Goal: Find specific page/section: Find specific page/section

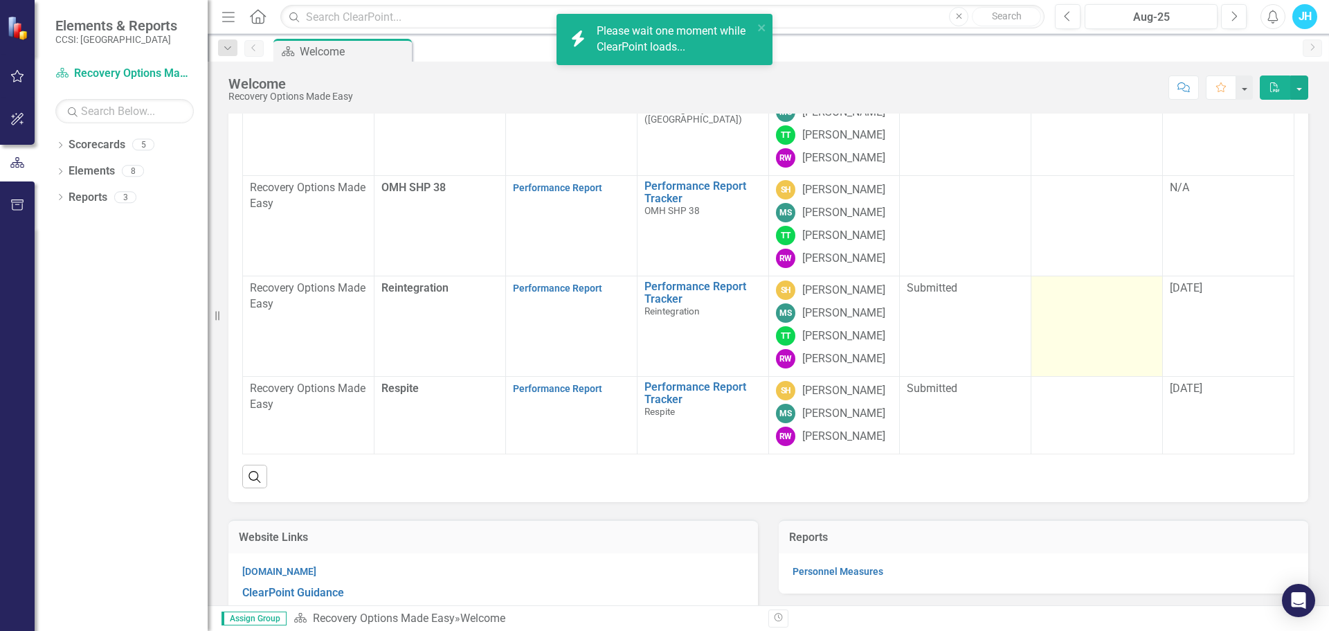
scroll to position [138, 0]
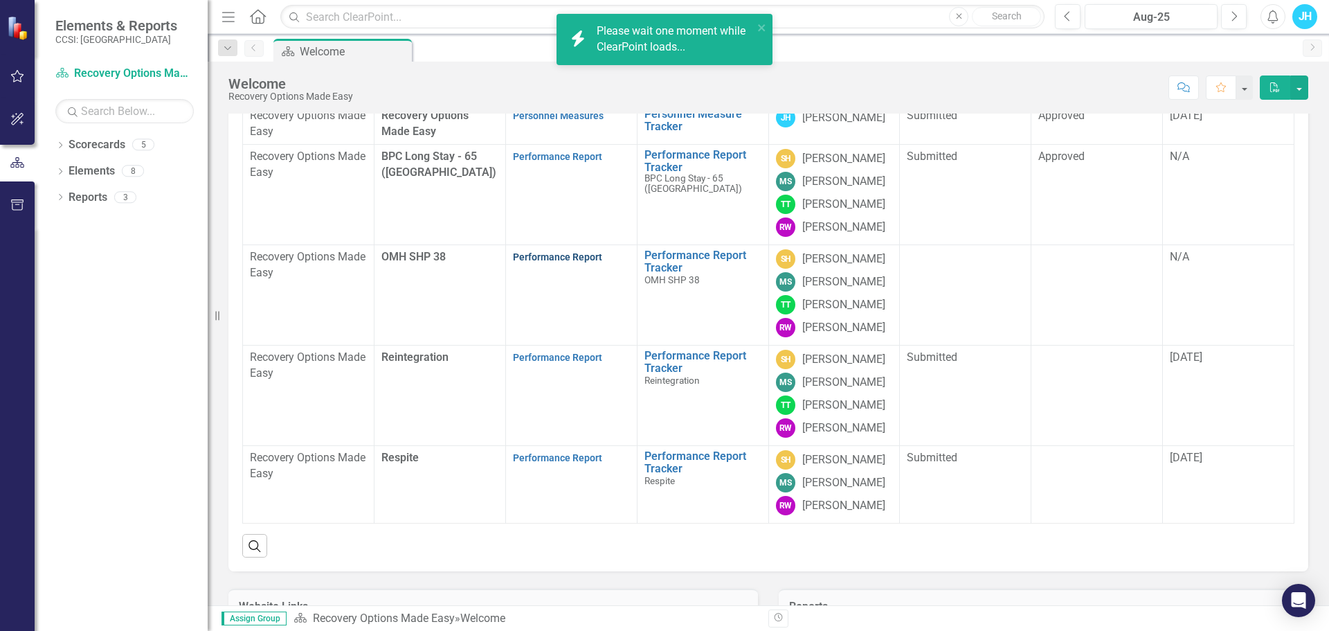
click at [533, 262] on link "Performance Report" at bounding box center [557, 256] width 89 height 11
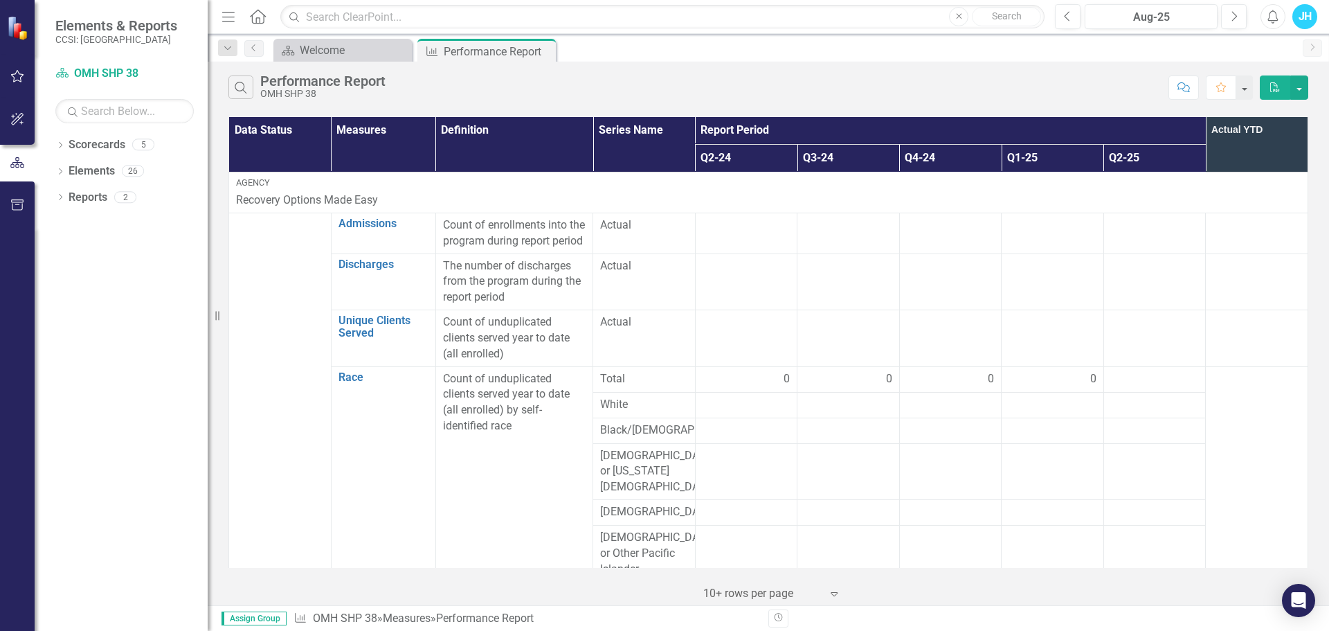
click at [1119, 388] on div at bounding box center [1155, 379] width 88 height 17
click at [1148, 388] on div at bounding box center [1155, 379] width 88 height 17
click at [334, 50] on div "Welcome" at bounding box center [345, 50] width 91 height 17
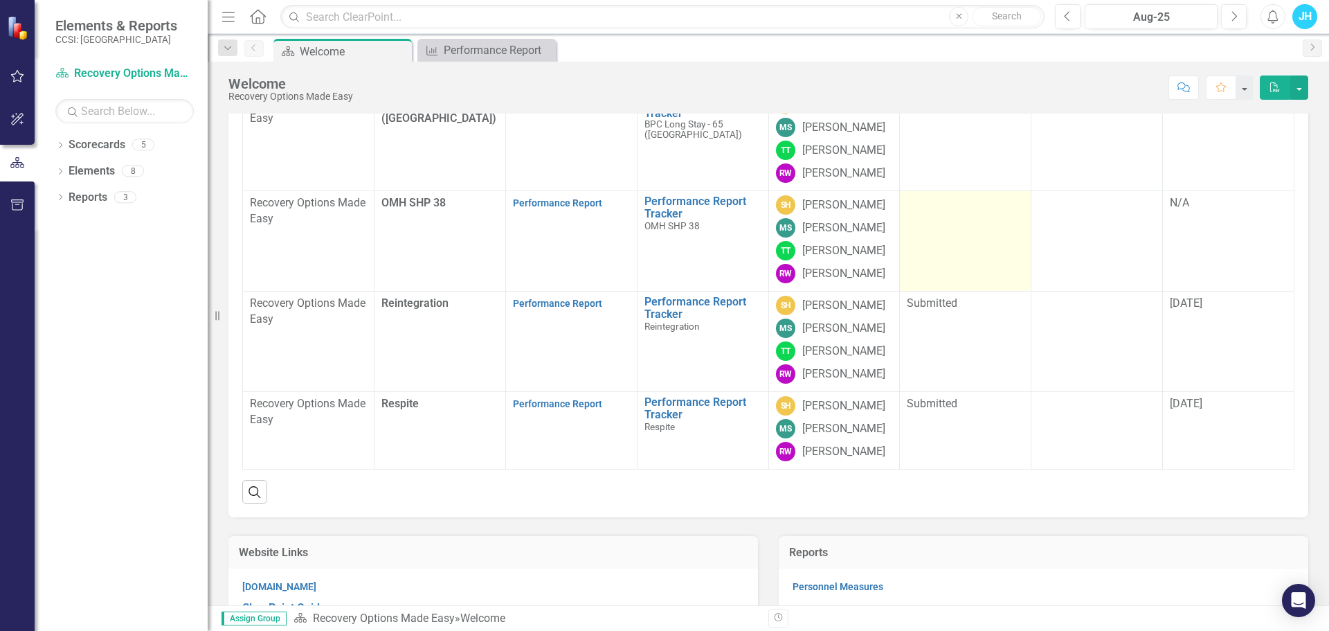
scroll to position [208, 0]
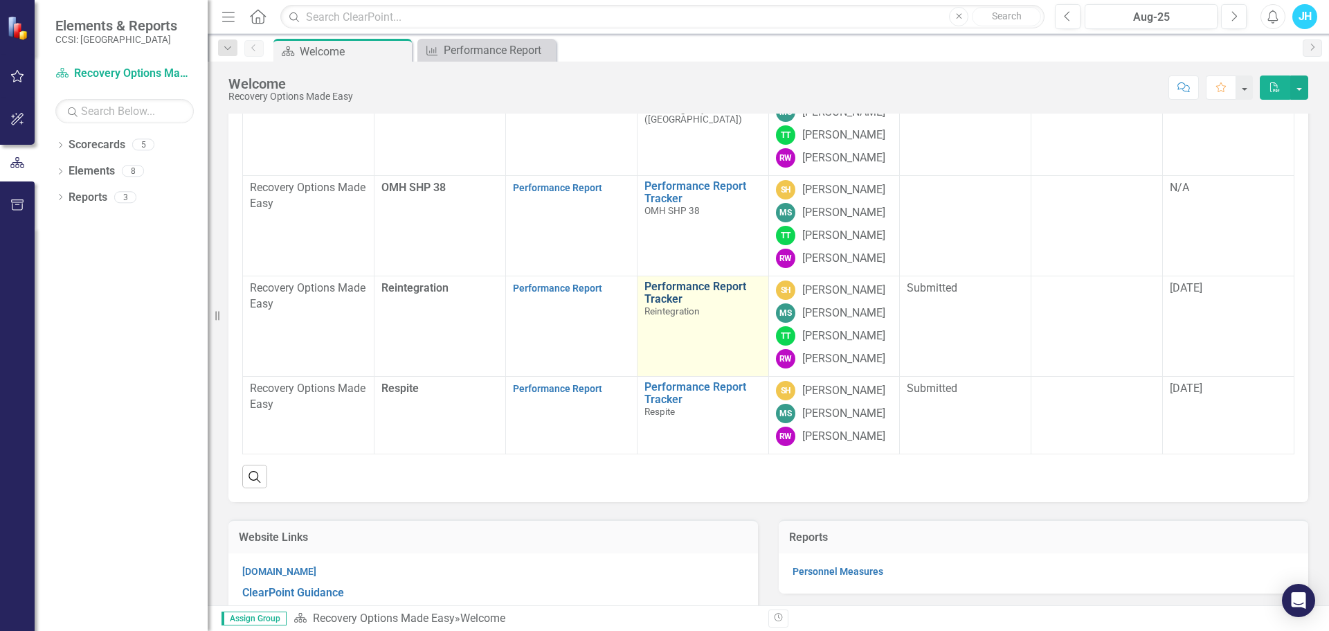
click at [660, 305] on link "Performance Report Tracker" at bounding box center [702, 292] width 117 height 24
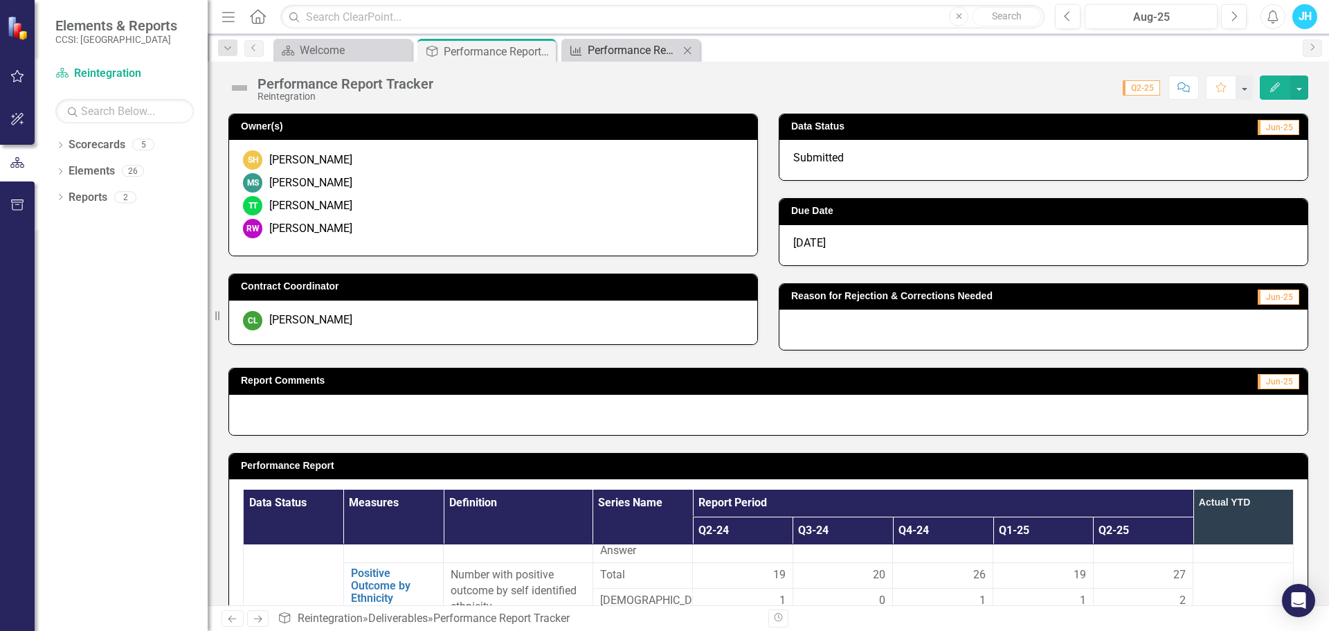
click at [616, 46] on div "Performance Report" at bounding box center [633, 50] width 91 height 17
